Goal: Information Seeking & Learning: Learn about a topic

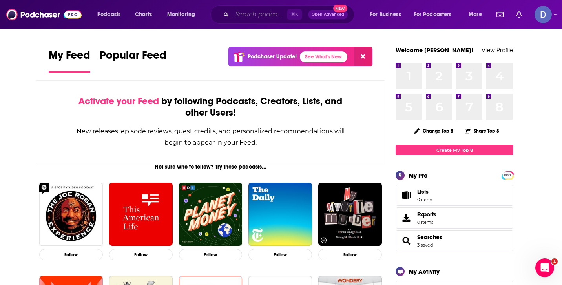
click at [255, 17] on input "Search podcasts, credits, & more..." at bounding box center [259, 14] width 55 height 13
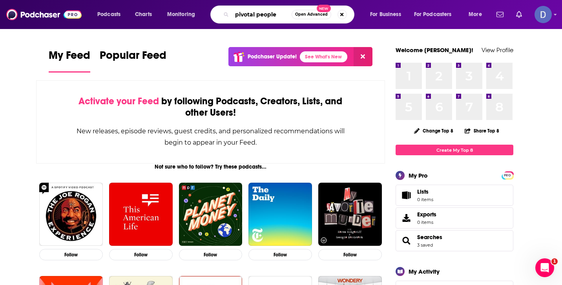
type input "pivotal people"
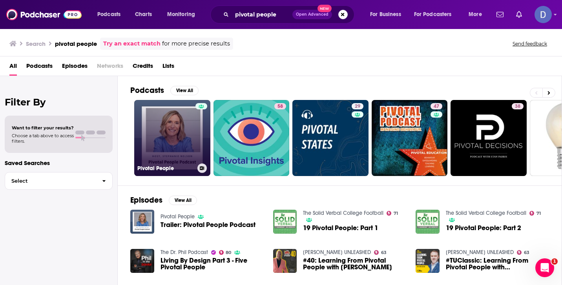
click at [173, 134] on link "Pivotal People" at bounding box center [172, 138] width 76 height 76
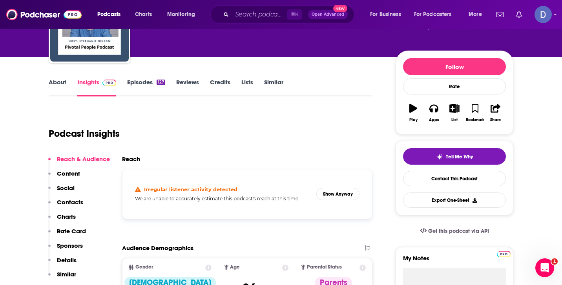
scroll to position [73, 0]
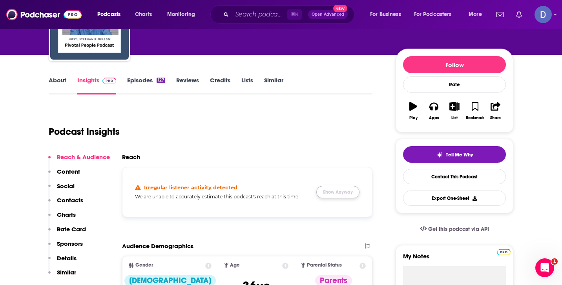
click at [335, 189] on button "Show Anyway" at bounding box center [337, 192] width 43 height 13
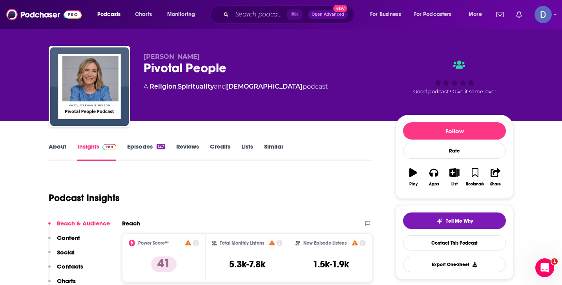
scroll to position [0, 0]
